Goal: Information Seeking & Learning: Check status

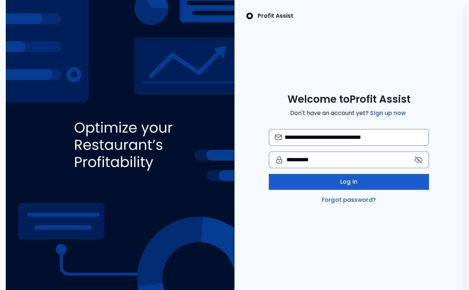
click at [346, 181] on span "Log in" at bounding box center [348, 181] width 17 height 9
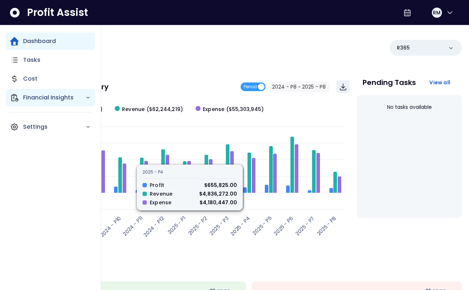
click at [15, 98] on icon "Main navigation" at bounding box center [14, 97] width 9 height 9
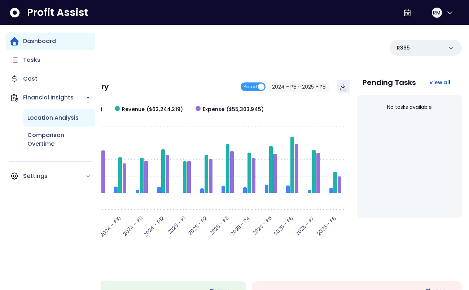
click at [42, 119] on p "Location Analysis" at bounding box center [52, 117] width 51 height 9
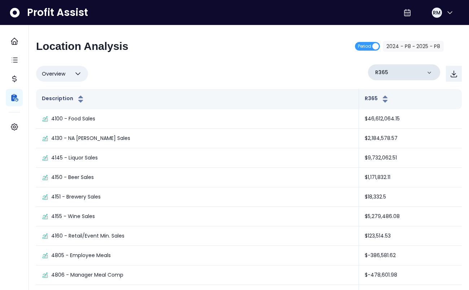
click at [397, 74] on div "R365" at bounding box center [404, 72] width 72 height 16
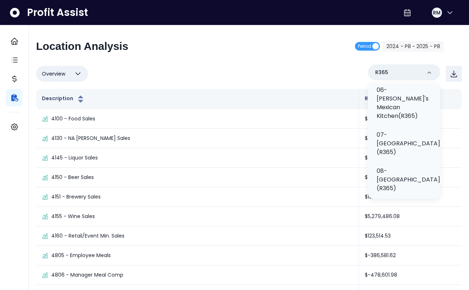
scroll to position [393, 0]
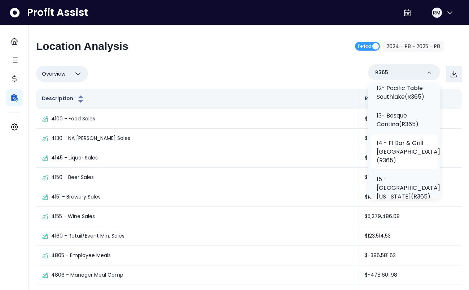
click at [392, 139] on p "14 - F1 Bar & Grill [GEOGRAPHIC_DATA](R365)" at bounding box center [409, 152] width 64 height 26
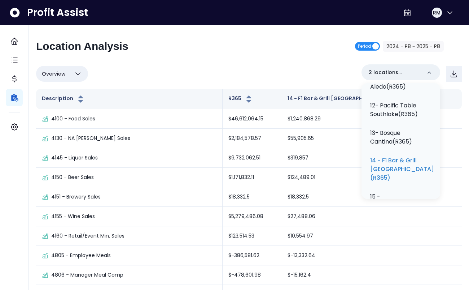
click at [369, 44] on span "Period" at bounding box center [364, 46] width 13 height 9
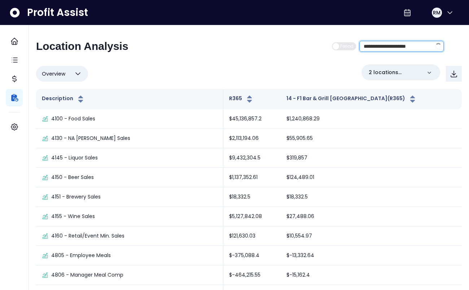
click at [400, 46] on input "**********" at bounding box center [396, 46] width 72 height 10
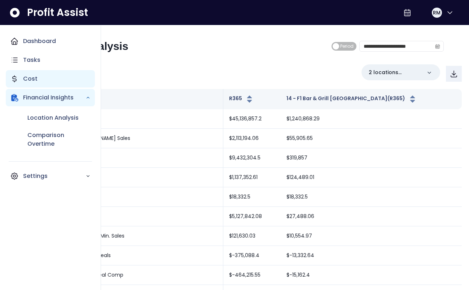
click at [16, 75] on icon "Main navigation" at bounding box center [14, 78] width 9 height 9
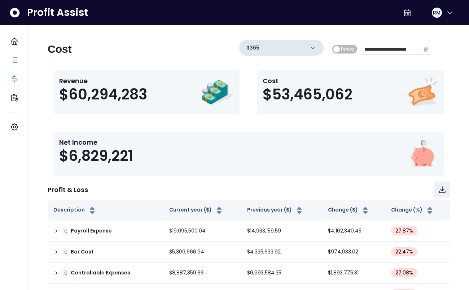
click at [315, 45] on icon at bounding box center [312, 47] width 7 height 7
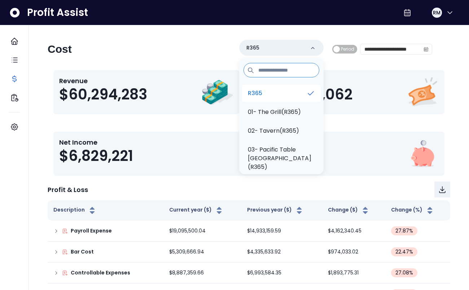
click at [284, 90] on li "R365" at bounding box center [281, 92] width 79 height 17
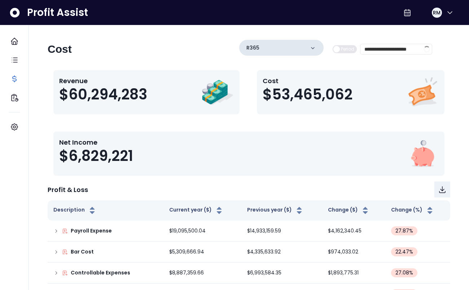
click at [309, 44] on icon at bounding box center [312, 47] width 7 height 7
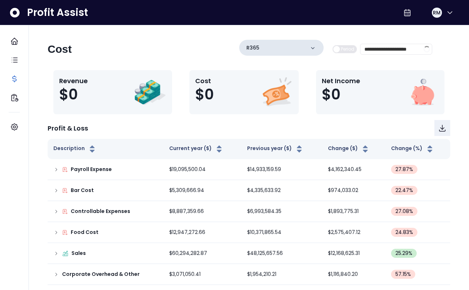
click at [313, 47] on icon at bounding box center [312, 47] width 7 height 7
click at [316, 47] on div "R365" at bounding box center [281, 48] width 84 height 16
click at [297, 48] on div "R365" at bounding box center [281, 48] width 84 height 16
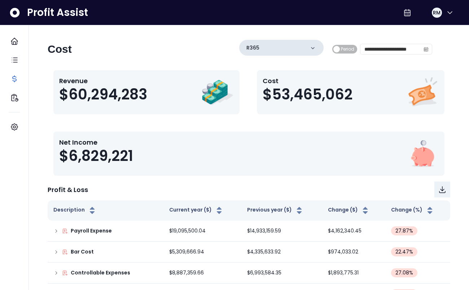
click at [315, 47] on icon at bounding box center [312, 47] width 7 height 7
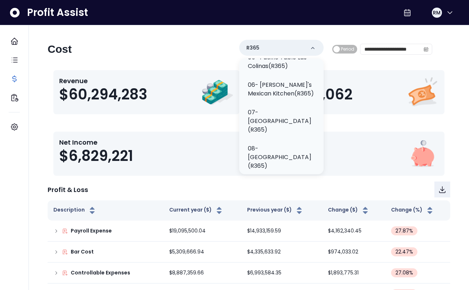
scroll to position [359, 0]
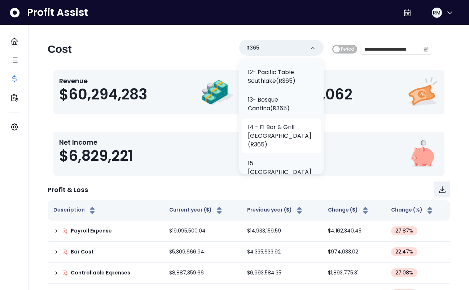
click at [264, 123] on p "14 - F1 Bar & Grill [GEOGRAPHIC_DATA](R365)" at bounding box center [281, 136] width 67 height 26
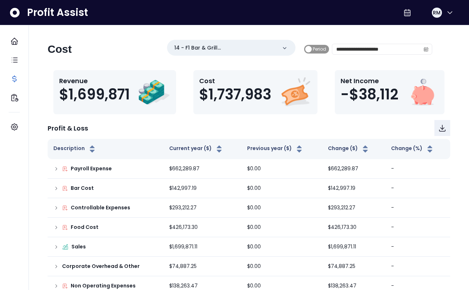
click at [326, 50] on span "Period" at bounding box center [319, 49] width 13 height 9
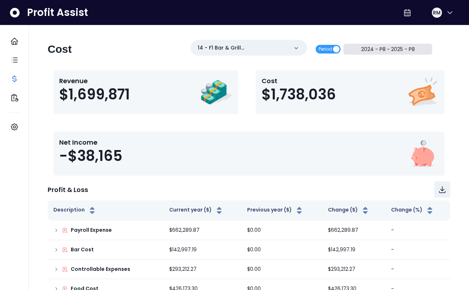
click at [405, 47] on button "2024 - P8 ~ 2025 - P8" at bounding box center [388, 49] width 89 height 11
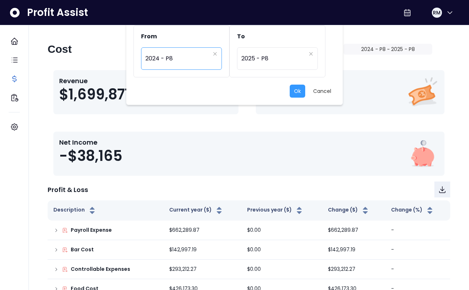
click at [196, 53] on span "2024 - P8" at bounding box center [177, 58] width 65 height 17
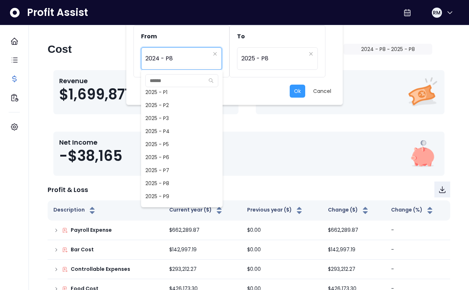
scroll to position [474, 0]
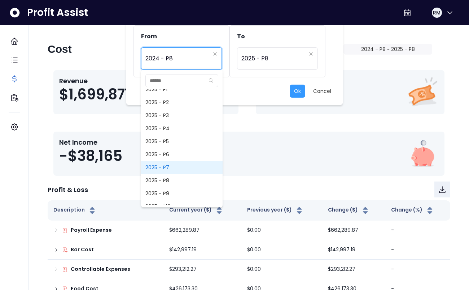
click at [166, 166] on span "2025 - P7" at bounding box center [182, 167] width 82 height 13
type input "*********"
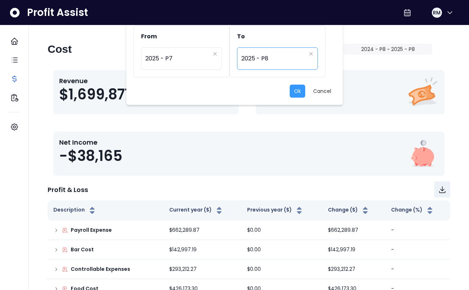
click at [284, 56] on span "2025 - P8" at bounding box center [274, 58] width 65 height 17
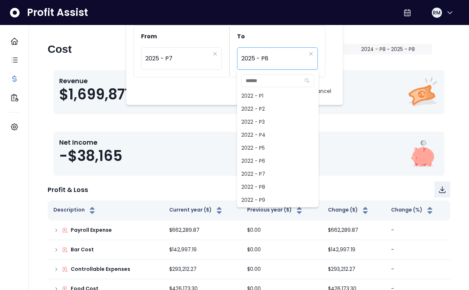
scroll to position [455, 0]
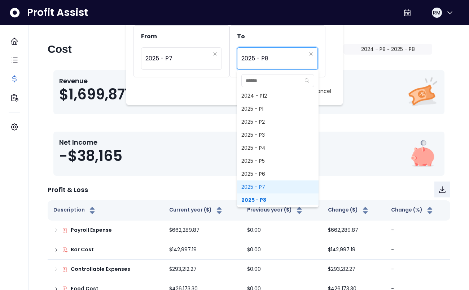
click at [261, 187] on span "2025 - P7" at bounding box center [278, 186] width 82 height 13
type input "*********"
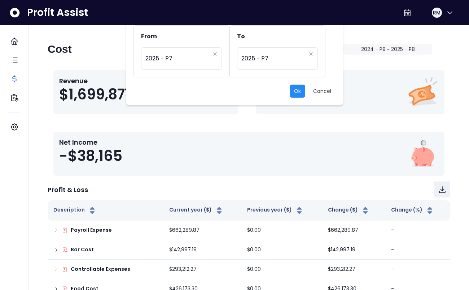
click at [299, 92] on button "Ok" at bounding box center [298, 90] width 16 height 13
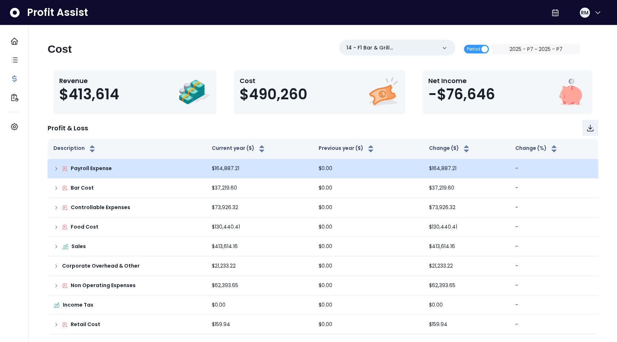
click at [57, 167] on icon at bounding box center [56, 169] width 6 height 6
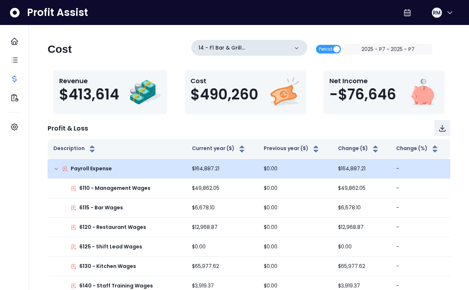
click at [308, 46] on div "14 - F1 Bar & Grill [GEOGRAPHIC_DATA](R365)" at bounding box center [249, 48] width 116 height 16
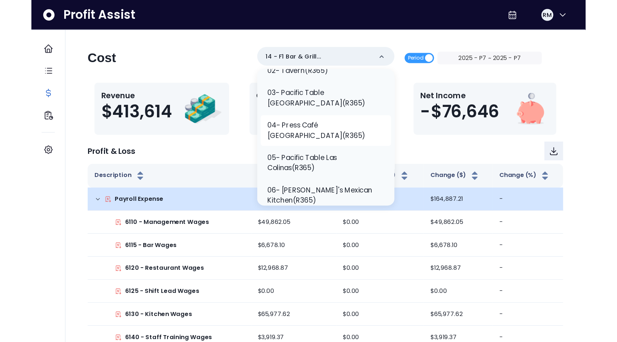
scroll to position [66, 0]
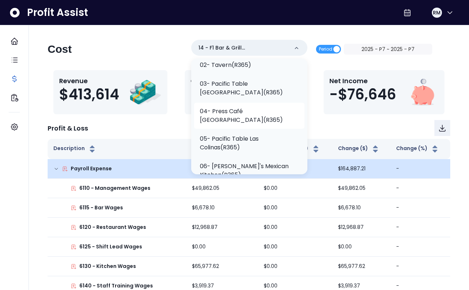
click at [272, 84] on p "03- Pacific Table [GEOGRAPHIC_DATA](R365)" at bounding box center [249, 87] width 99 height 17
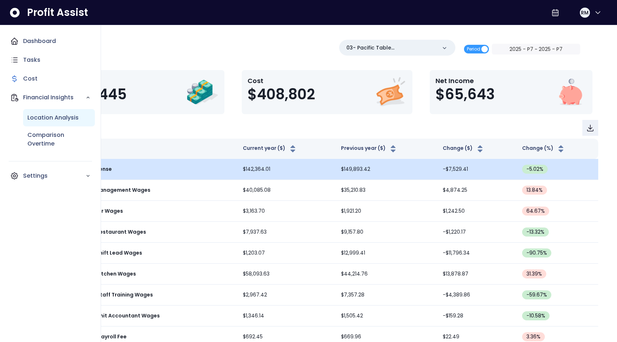
click at [43, 117] on p "Location Analysis" at bounding box center [52, 117] width 51 height 9
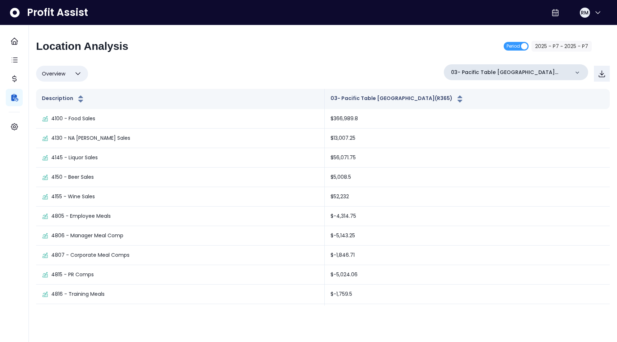
click at [469, 72] on icon at bounding box center [577, 72] width 7 height 7
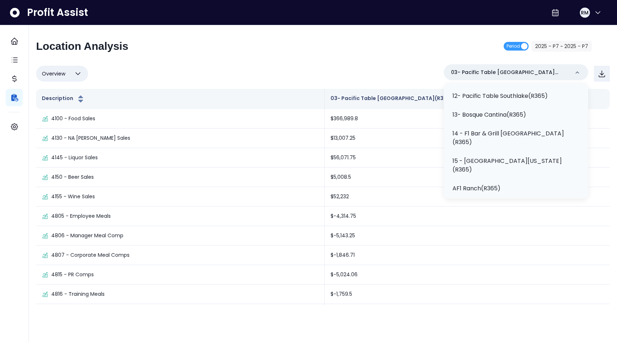
scroll to position [307, 0]
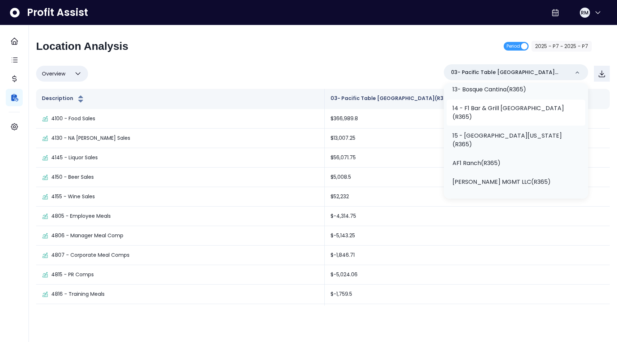
click at [469, 121] on p "14 - F1 Bar & Grill [GEOGRAPHIC_DATA](R365)" at bounding box center [516, 112] width 127 height 17
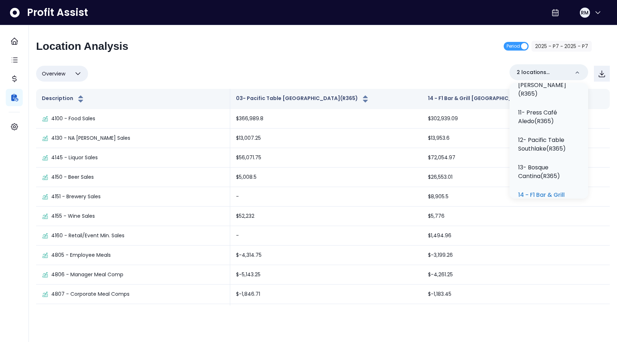
click at [409, 49] on div "Location Analysis Period 2025 - P7 ~ 2025 - P7" at bounding box center [314, 49] width 556 height 19
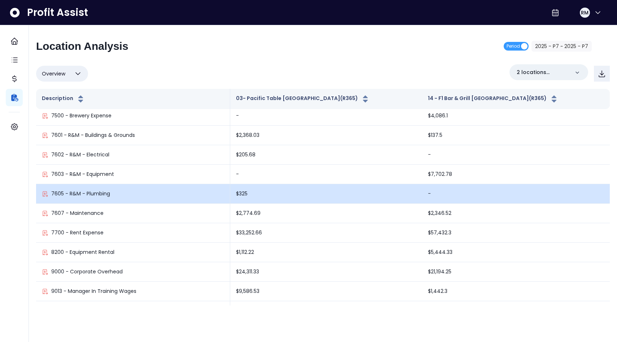
scroll to position [1207, 0]
